Goal: Task Accomplishment & Management: Use online tool/utility

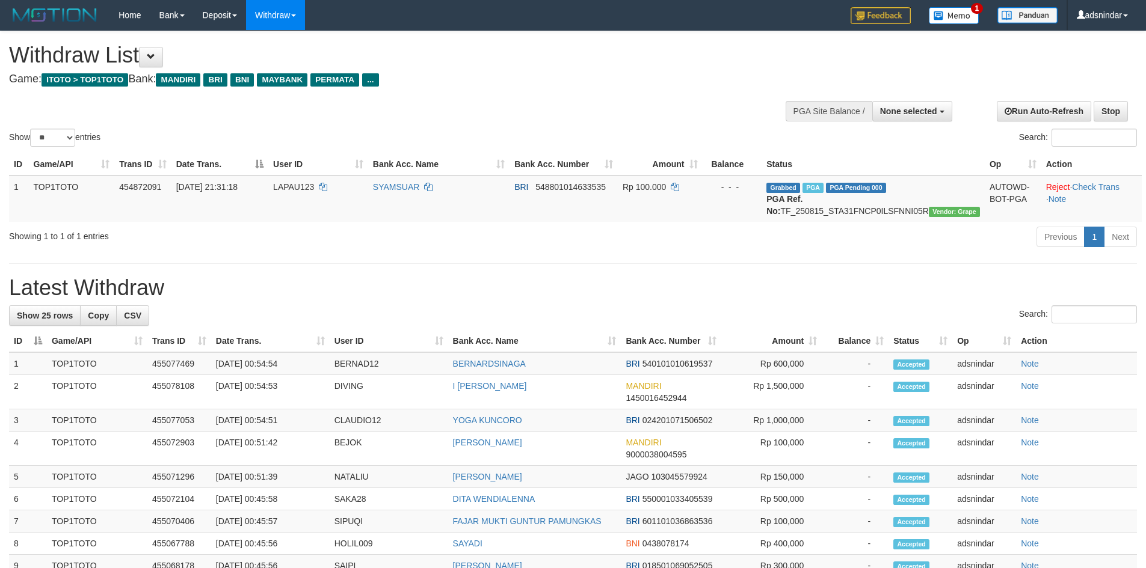
select select
select select "**"
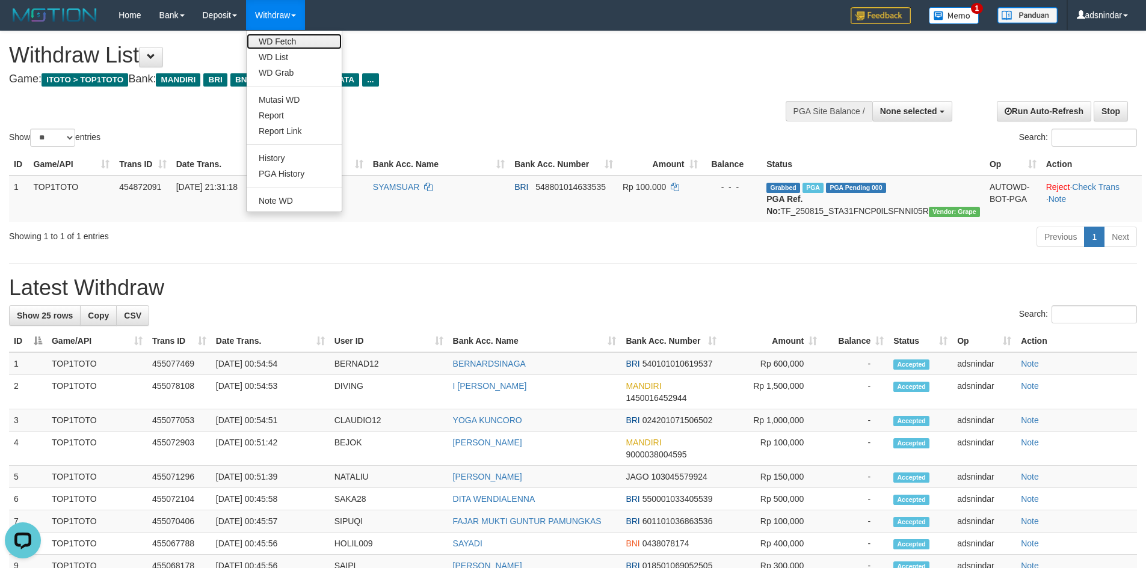
click at [292, 43] on link "WD Fetch" at bounding box center [294, 42] width 95 height 16
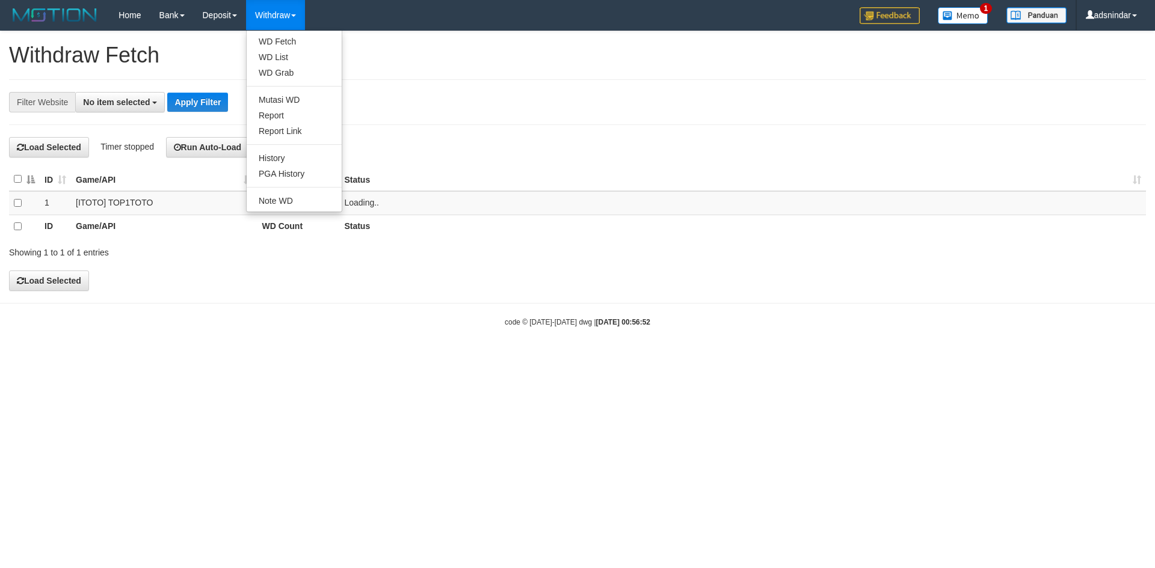
select select
click at [274, 55] on link "WD List" at bounding box center [294, 57] width 95 height 16
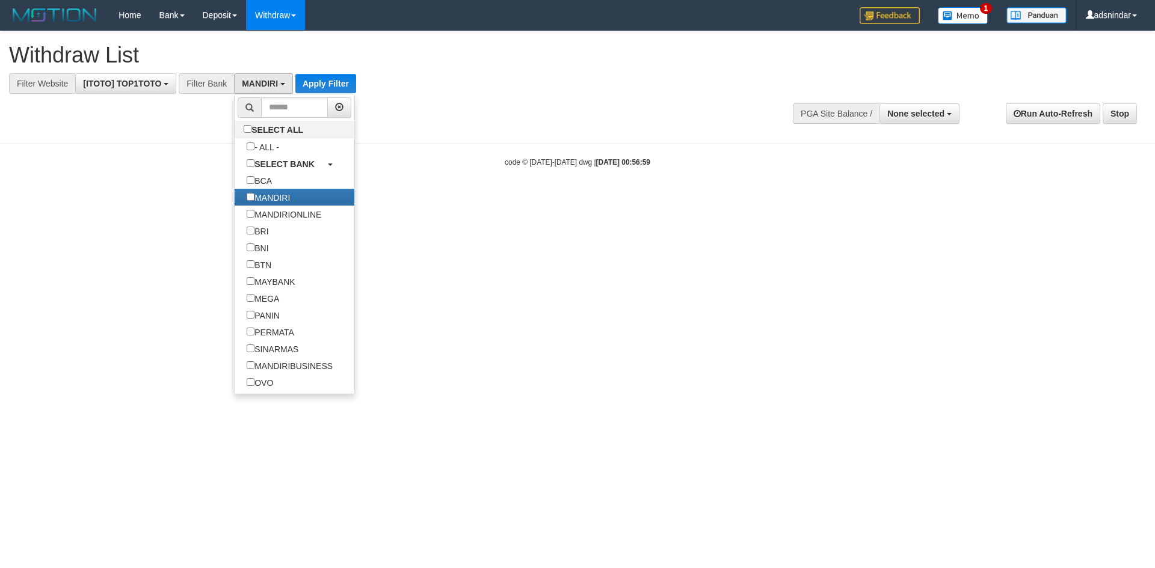
select select "*******"
select select
click at [259, 235] on label "BRI" at bounding box center [258, 231] width 46 height 17
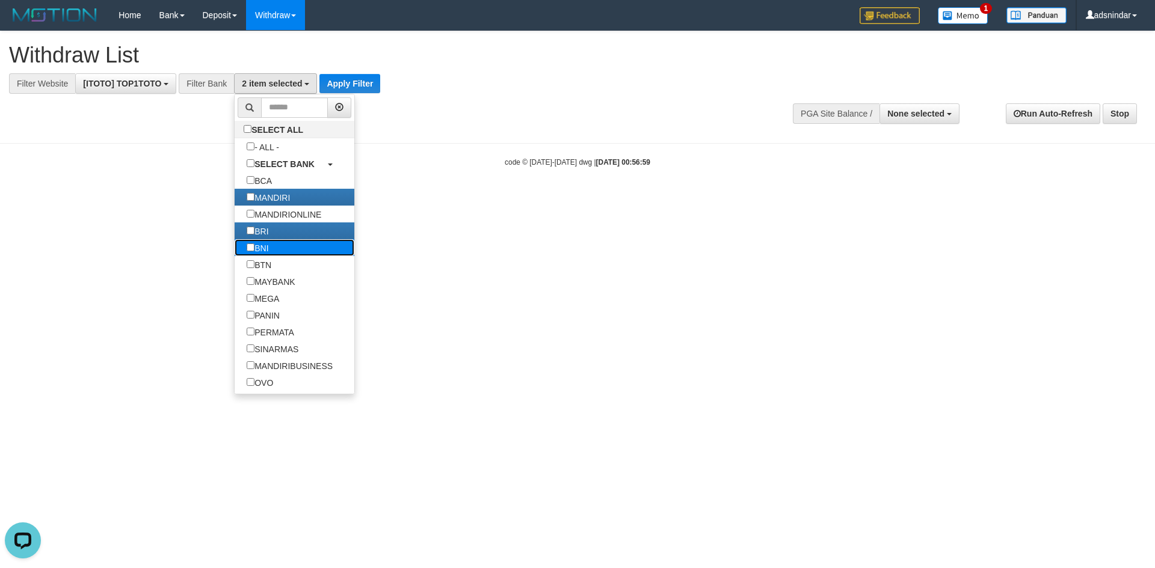
click at [260, 245] on label "BNI" at bounding box center [258, 247] width 46 height 17
click at [273, 287] on label "MAYBANK" at bounding box center [271, 281] width 72 height 17
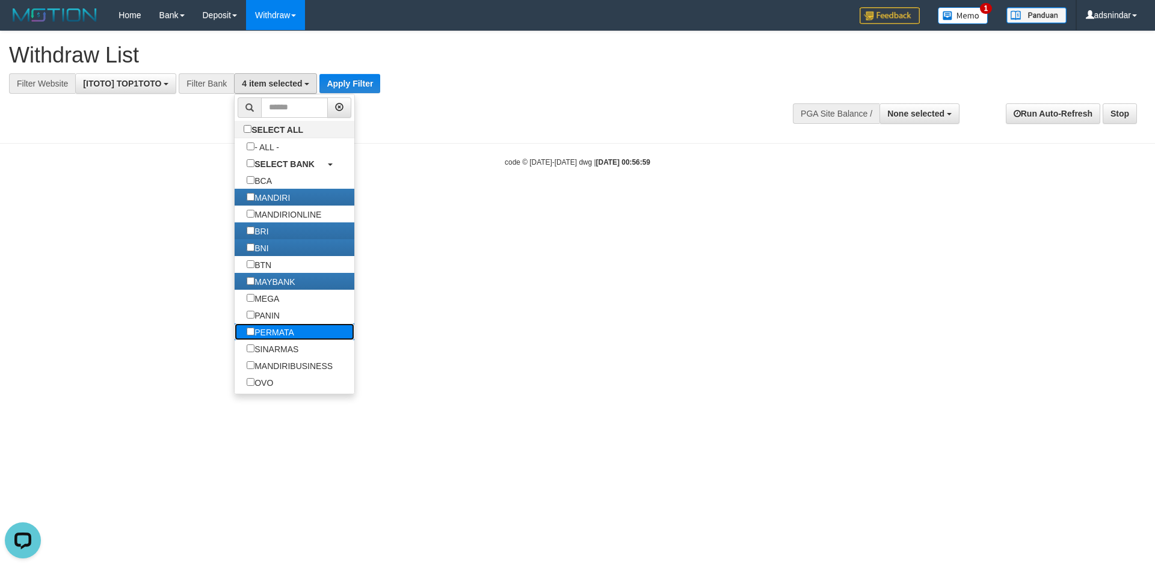
click at [274, 330] on label "PERMATA" at bounding box center [271, 332] width 72 height 17
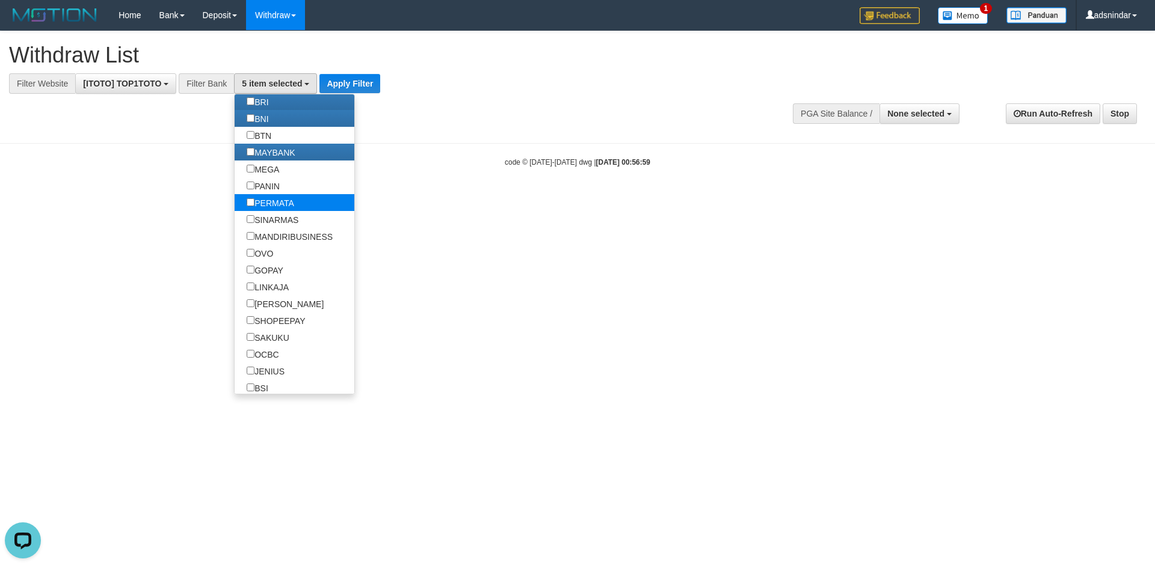
scroll to position [301, 0]
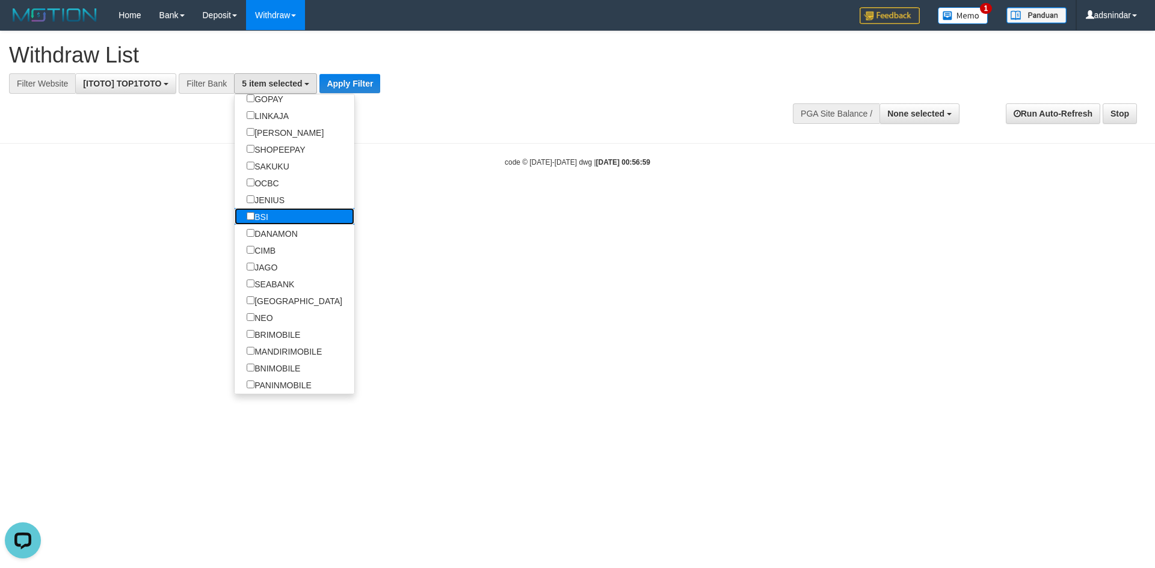
click at [259, 218] on label "BSI" at bounding box center [258, 216] width 46 height 17
click at [267, 230] on label "DANAMON" at bounding box center [272, 233] width 75 height 17
click at [267, 253] on label "CIMB" at bounding box center [261, 250] width 53 height 17
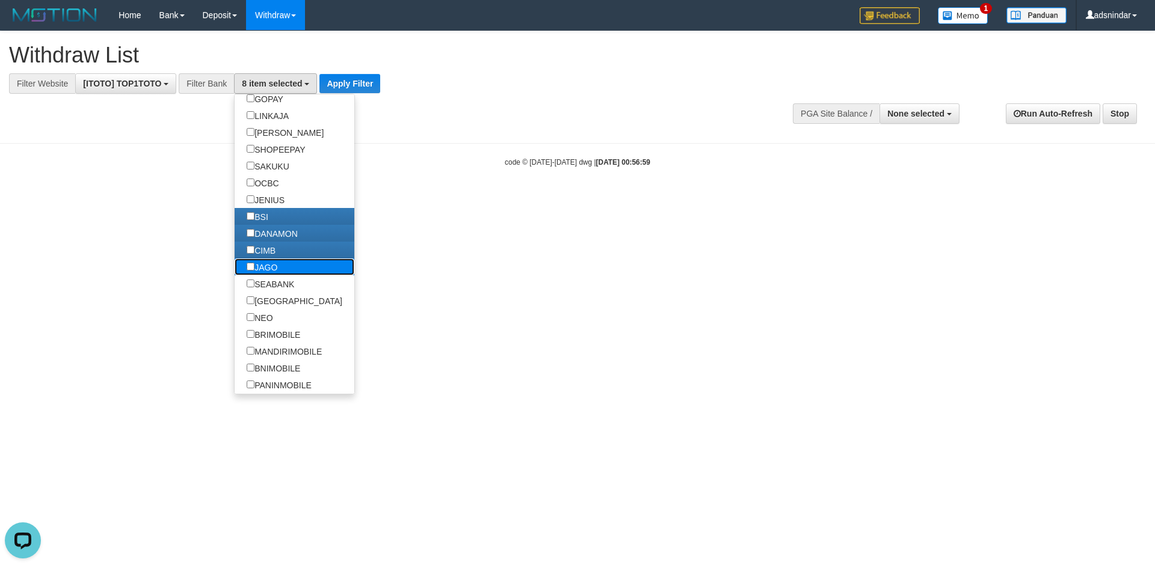
click at [265, 262] on label "JAGO" at bounding box center [262, 267] width 55 height 17
drag, startPoint x: 273, startPoint y: 281, endPoint x: 331, endPoint y: 185, distance: 111.7
click at [273, 282] on label "SEABANK" at bounding box center [271, 284] width 72 height 17
click at [371, 85] on button "Apply Filter" at bounding box center [354, 83] width 61 height 19
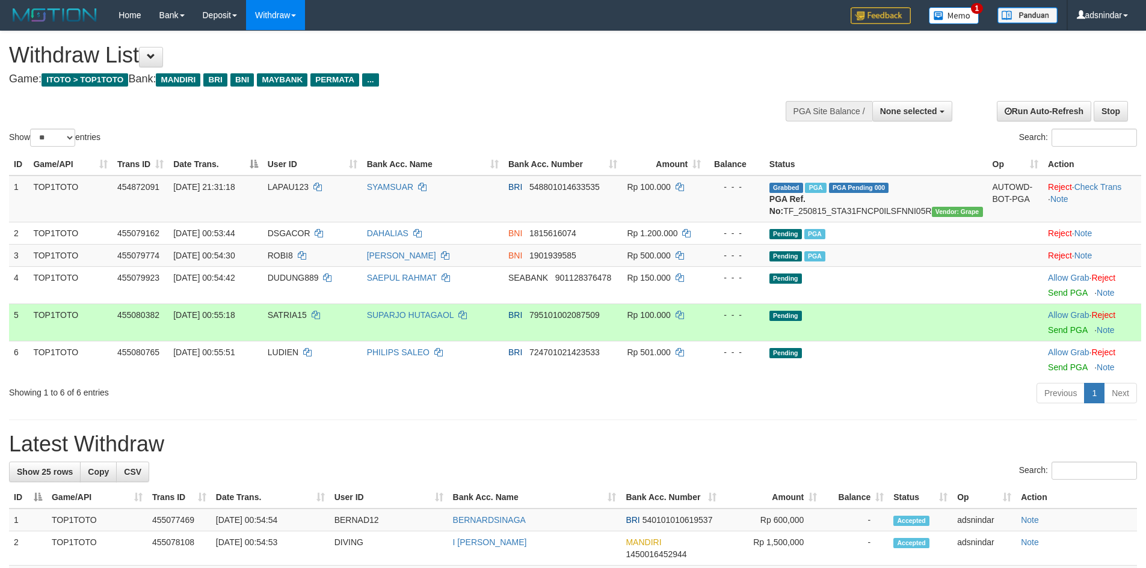
select select
select select "**"
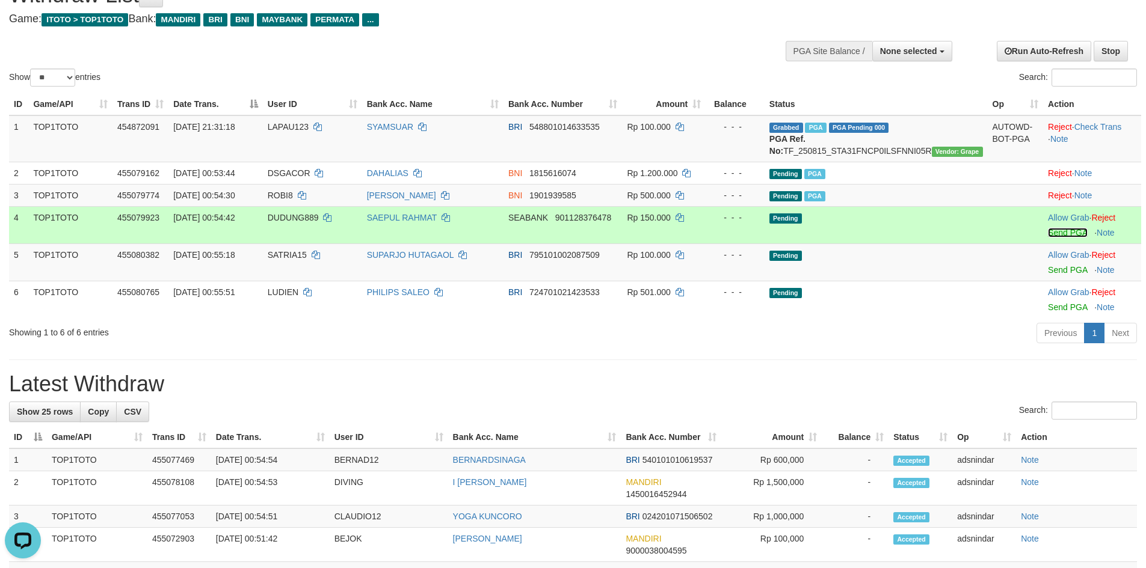
click at [1050, 238] on link "Send PGA" at bounding box center [1067, 233] width 39 height 10
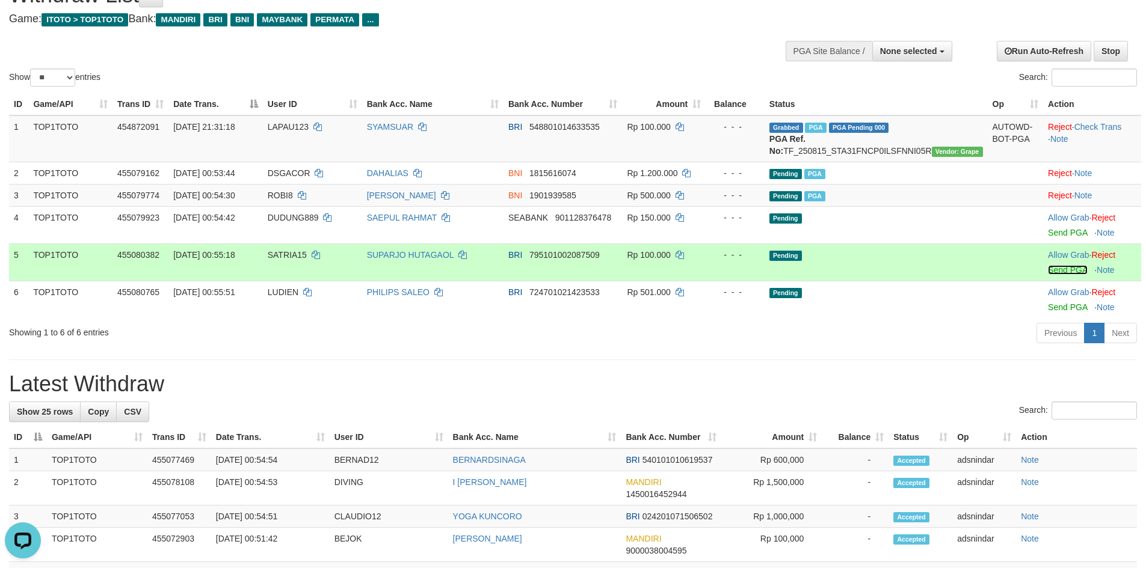
click at [1050, 275] on link "Send PGA" at bounding box center [1067, 270] width 39 height 10
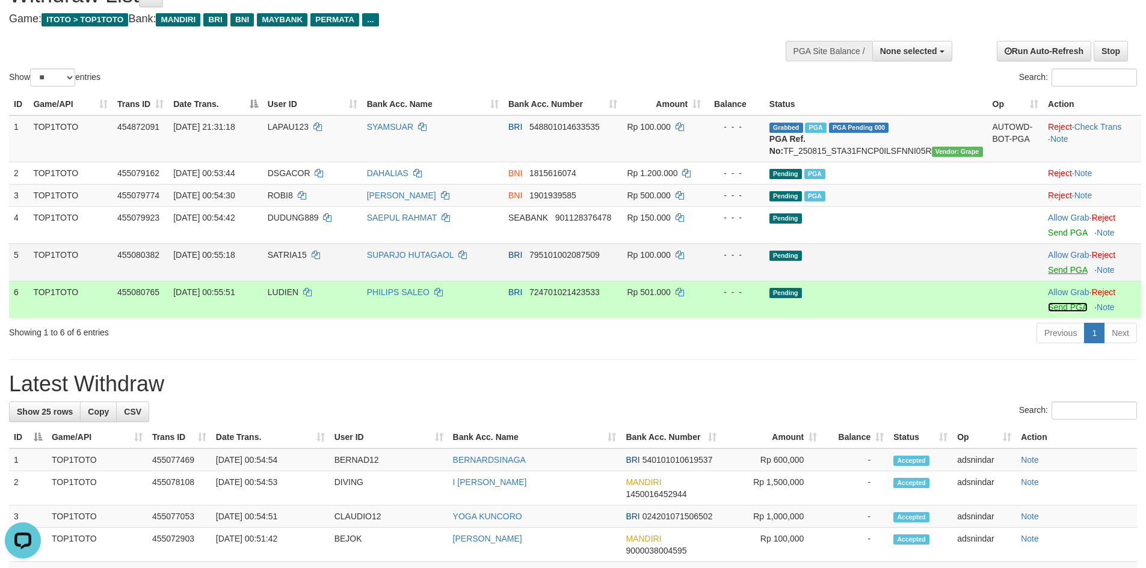
click at [1068, 312] on link "Send PGA" at bounding box center [1067, 308] width 39 height 10
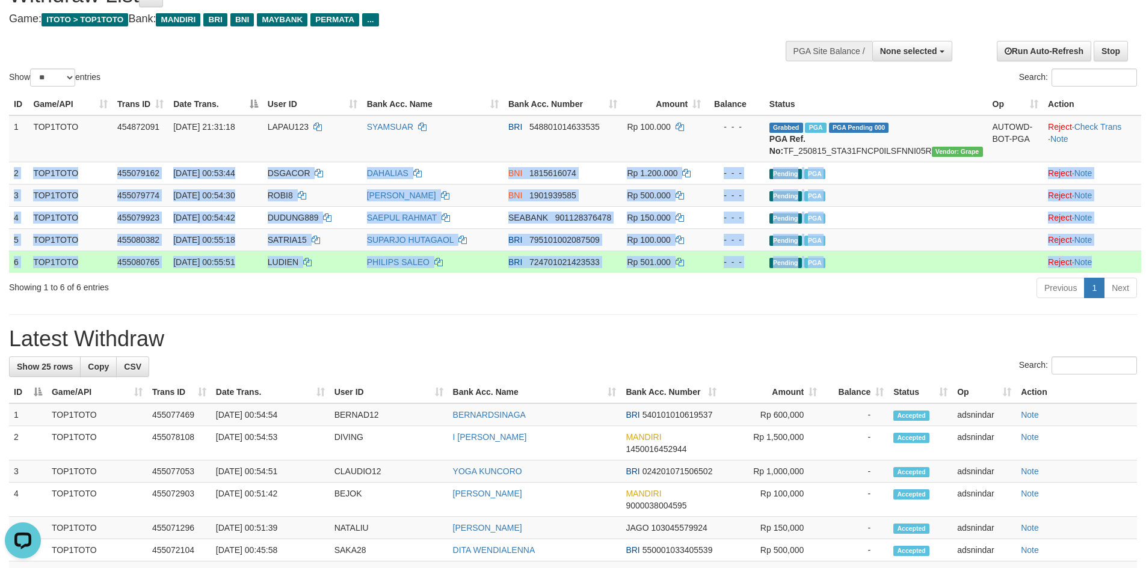
drag, startPoint x: 9, startPoint y: 183, endPoint x: 1115, endPoint y: 279, distance: 1110.4
click at [1115, 273] on tbody "1 TOP1TOTO 454872091 [DATE] 21:31:18 LAPAU123 SYAMSUAR BRI 548801014633535 Rp 1…" at bounding box center [575, 195] width 1132 height 158
copy tbody "2 TOP1TOTO 455079162 [DATE] 00:53:44 DSGACOR DAHALIAS BNI 1815616074 Rp 1.200.0…"
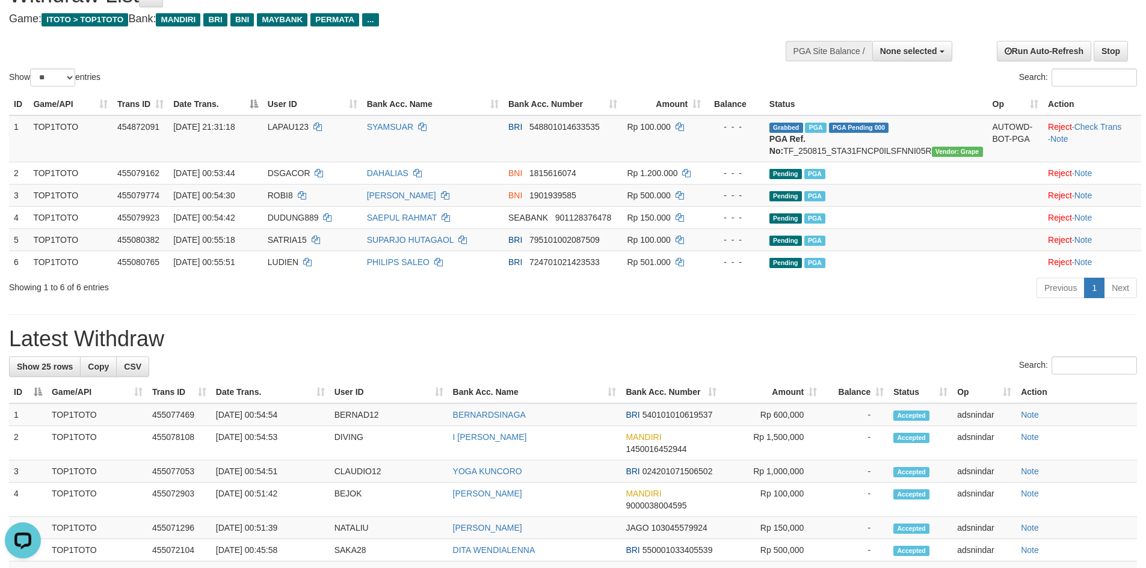
click at [855, 318] on div "**********" at bounding box center [573, 536] width 1146 height 1130
